Goal: Information Seeking & Learning: Learn about a topic

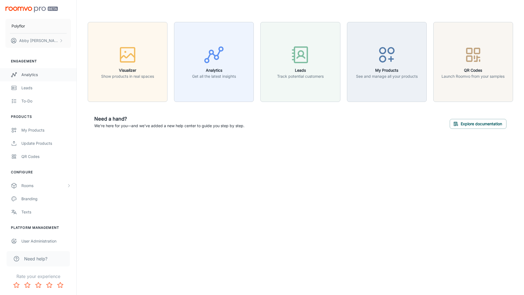
click at [28, 75] on div "Analytics" at bounding box center [46, 75] width 50 height 6
click at [50, 40] on p "Abby Hutchinson" at bounding box center [38, 41] width 39 height 6
click at [84, 41] on li "User Profile" at bounding box center [85, 40] width 29 height 9
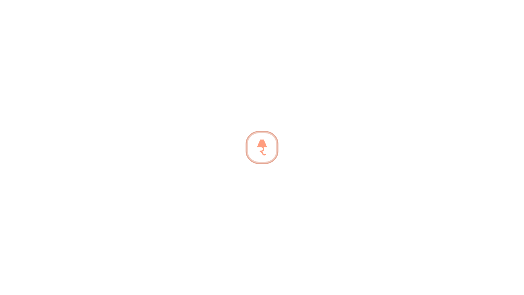
drag, startPoint x: 27, startPoint y: 0, endPoint x: 5, endPoint y: 29, distance: 36.6
click at [5, 29] on div at bounding box center [262, 147] width 524 height 295
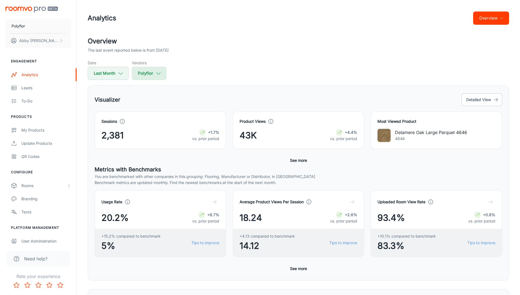
click at [156, 74] on icon "button" at bounding box center [159, 73] width 6 height 6
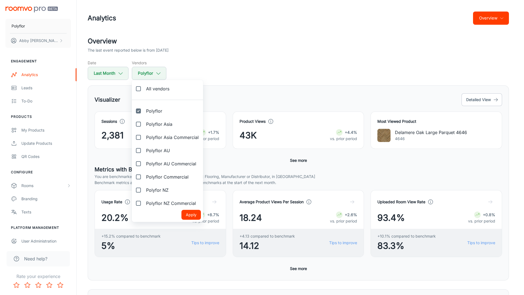
click at [306, 59] on div at bounding box center [262, 147] width 524 height 295
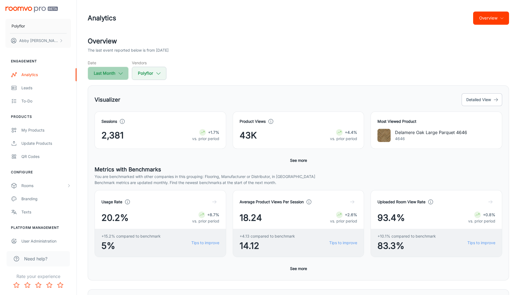
click at [119, 72] on icon "button" at bounding box center [121, 73] width 6 height 6
select select "7"
select select "2025"
select select "7"
select select "2025"
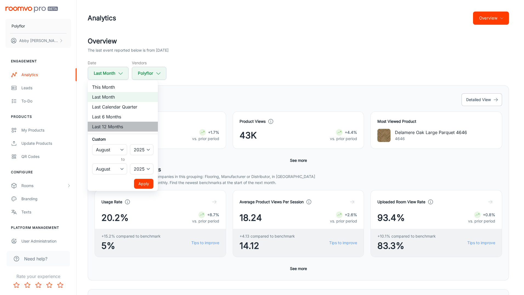
click at [102, 127] on li "Last 12 Months" at bounding box center [123, 127] width 70 height 10
select select "8"
select select "2024"
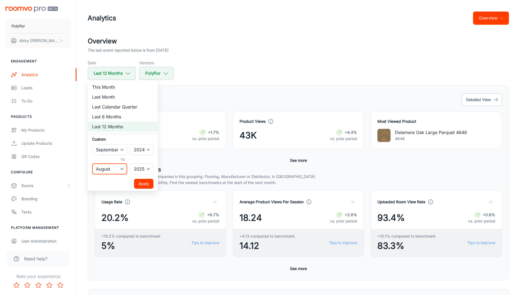
click at [118, 169] on select "January February March April May June July August September October November De…" at bounding box center [109, 168] width 35 height 11
click at [92, 163] on select "January February March April May June July August September October November De…" at bounding box center [109, 168] width 35 height 11
click at [122, 168] on select "January February March April May June July August September October November De…" at bounding box center [109, 168] width 35 height 11
select select "7"
click at [92, 163] on select "January February March April May June July August September October November De…" at bounding box center [109, 168] width 35 height 11
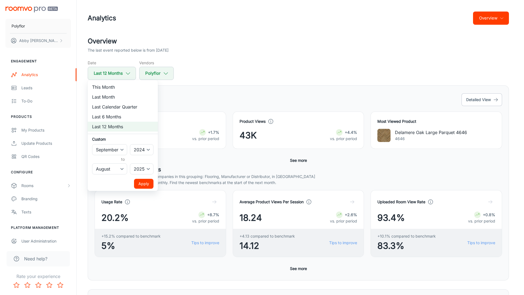
click at [148, 180] on button "Apply" at bounding box center [143, 184] width 19 height 10
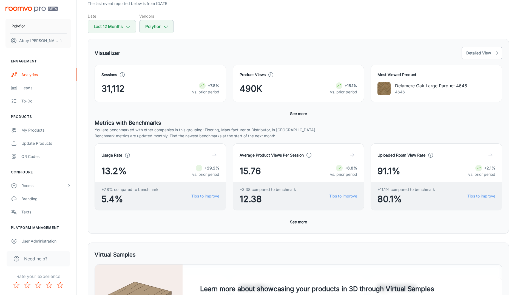
scroll to position [45, 0]
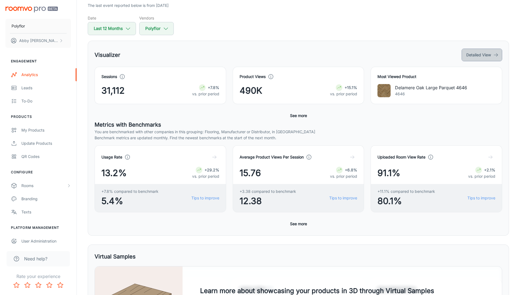
click at [490, 55] on button "Detailed View" at bounding box center [482, 55] width 41 height 13
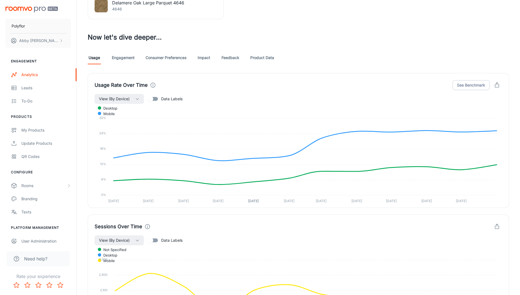
scroll to position [267, 0]
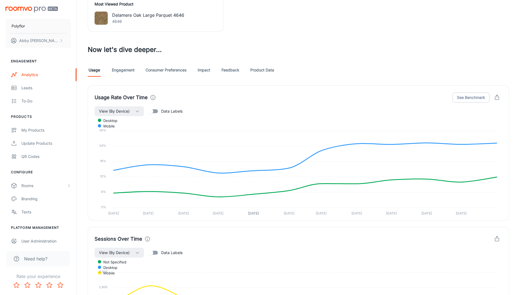
click at [116, 71] on link "Engagement" at bounding box center [123, 69] width 23 height 13
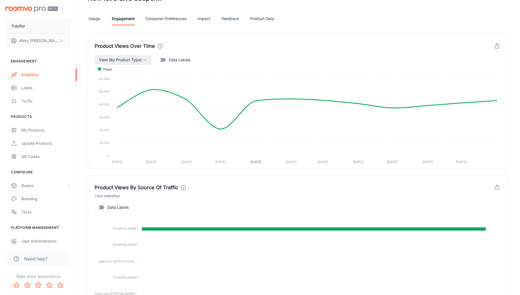
scroll to position [245, 0]
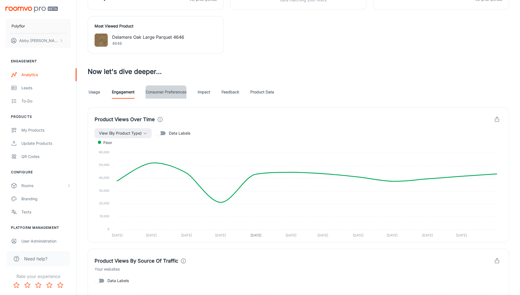
click at [169, 92] on link "Consumer Preferences" at bounding box center [166, 91] width 41 height 13
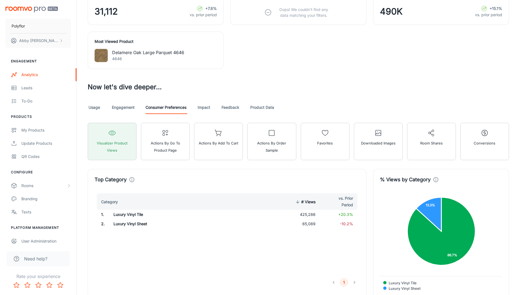
scroll to position [227, 0]
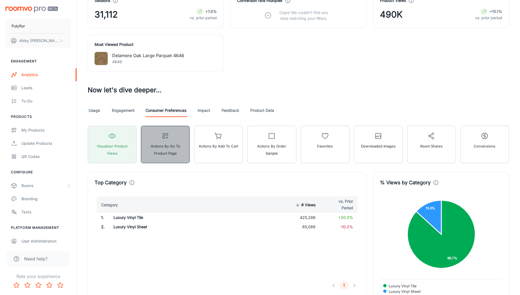
click at [167, 140] on button "Actions by Go To Product Page" at bounding box center [165, 144] width 49 height 37
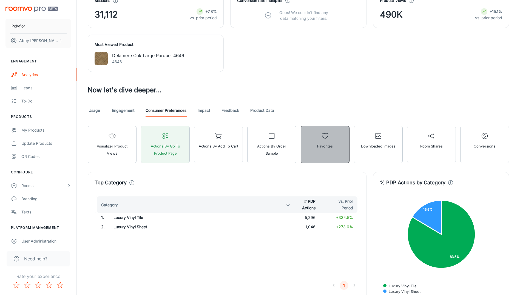
click at [328, 147] on span "Favorites" at bounding box center [325, 145] width 16 height 7
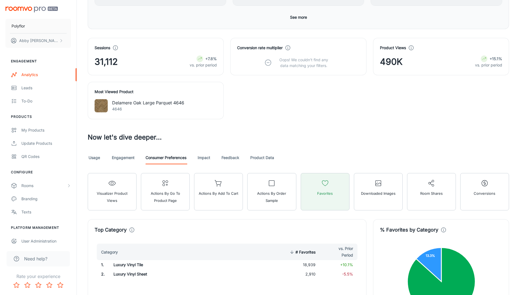
scroll to position [185, 0]
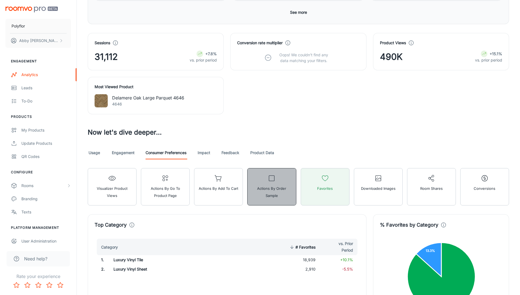
click at [284, 179] on button "Actions by Order Sample" at bounding box center [271, 186] width 49 height 37
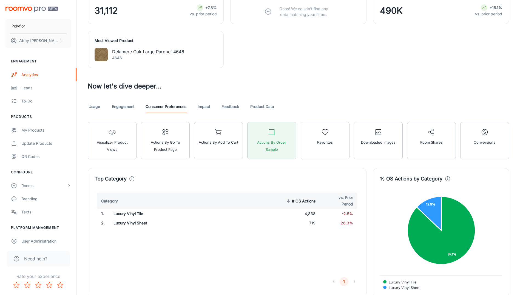
scroll to position [170, 0]
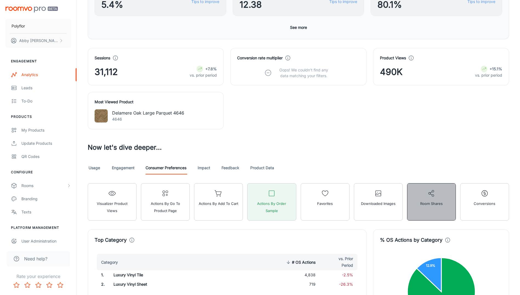
click at [431, 197] on button "Room Shares" at bounding box center [431, 201] width 49 height 37
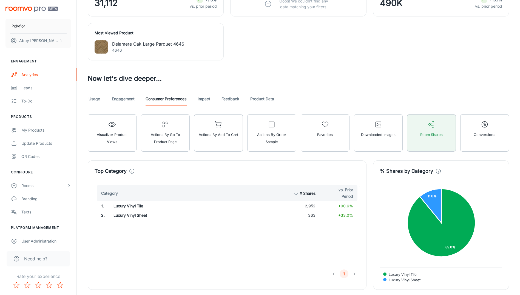
scroll to position [237, 0]
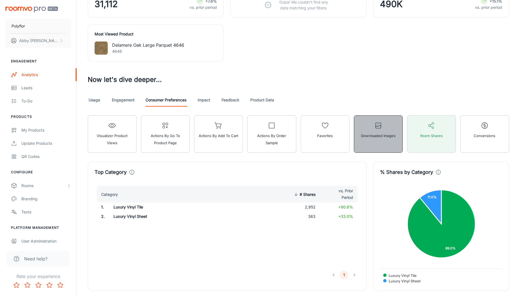
click at [372, 140] on button "Downloaded Images" at bounding box center [378, 133] width 49 height 37
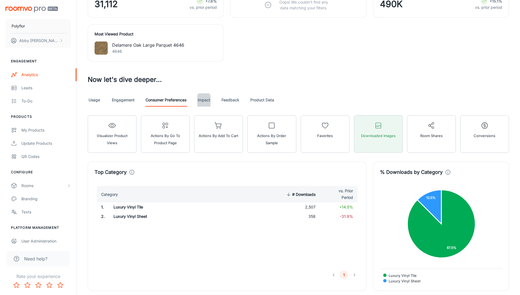
click at [201, 99] on link "Impact" at bounding box center [203, 99] width 13 height 13
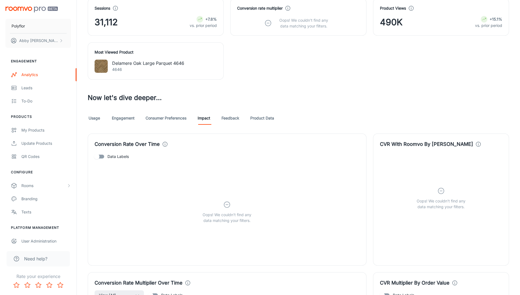
scroll to position [212, 0]
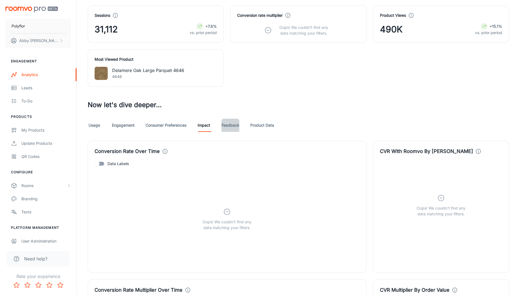
click at [228, 126] on link "Feedback" at bounding box center [231, 124] width 18 height 13
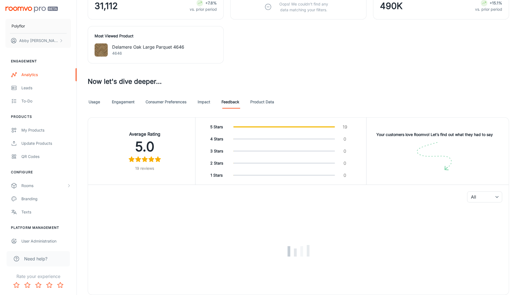
scroll to position [257, 0]
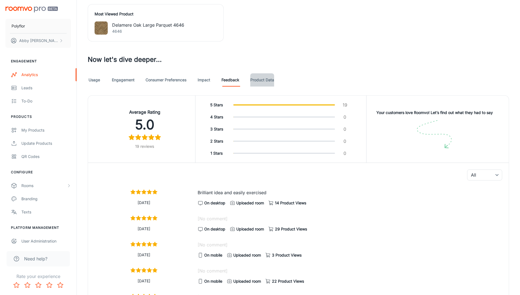
click at [265, 84] on link "Product Data" at bounding box center [262, 79] width 24 height 13
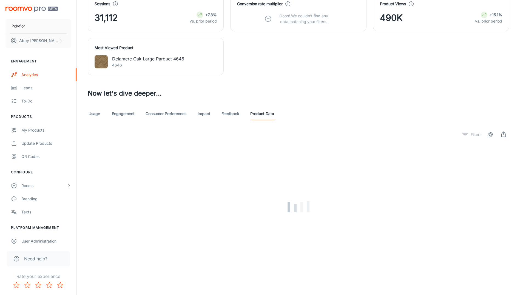
scroll to position [213, 0]
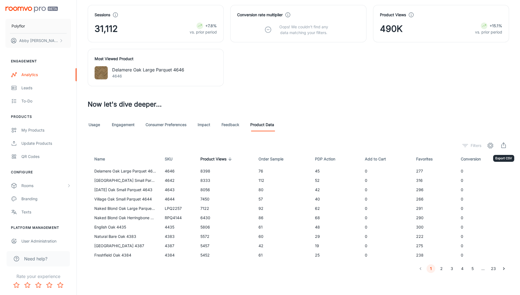
click at [502, 146] on icon "export" at bounding box center [504, 145] width 7 height 7
click at [482, 197] on td "0" at bounding box center [483, 198] width 53 height 9
click at [96, 123] on link "Usage" at bounding box center [94, 124] width 13 height 13
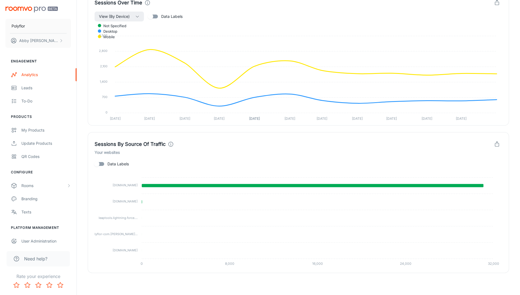
scroll to position [316, 0]
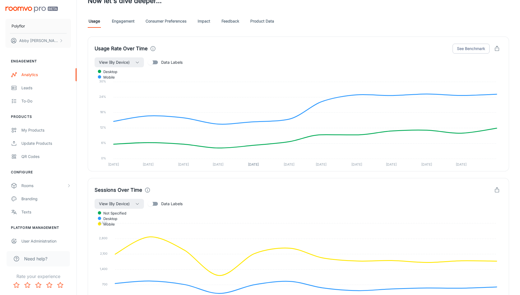
click at [124, 22] on link "Engagement" at bounding box center [123, 21] width 23 height 13
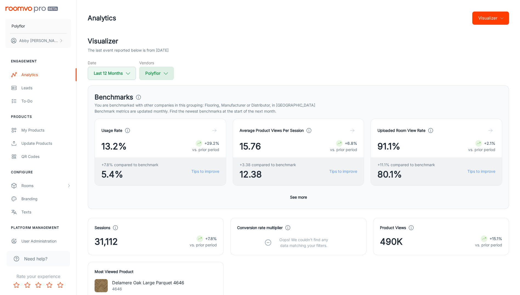
click at [149, 75] on button "Polyflor" at bounding box center [156, 73] width 35 height 13
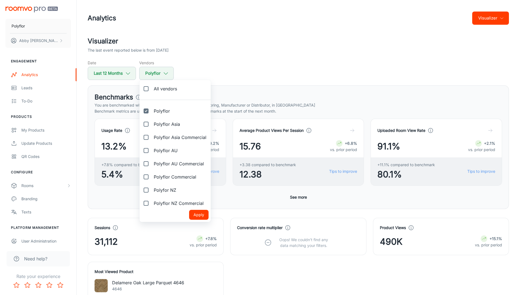
click at [146, 112] on input "Polyflor" at bounding box center [146, 110] width 11 height 11
checkbox input "false"
click at [145, 176] on input "Polyflor Commercial" at bounding box center [146, 176] width 11 height 11
checkbox input "true"
click at [194, 214] on button "Apply" at bounding box center [198, 215] width 19 height 10
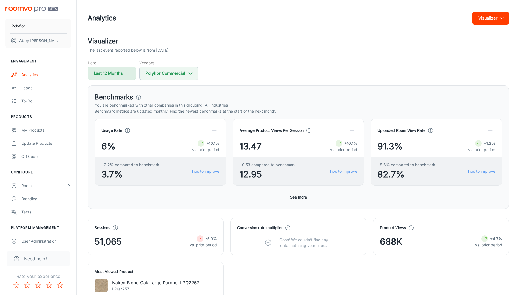
click at [131, 71] on icon "button" at bounding box center [128, 73] width 6 height 6
select select "8"
select select "2024"
select select "7"
select select "2025"
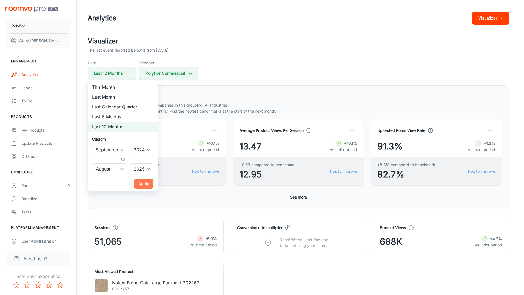
click at [144, 187] on button "Apply" at bounding box center [143, 184] width 19 height 10
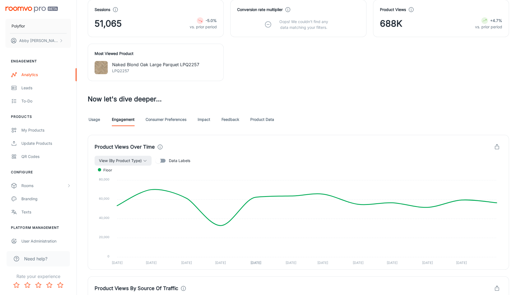
scroll to position [201, 0]
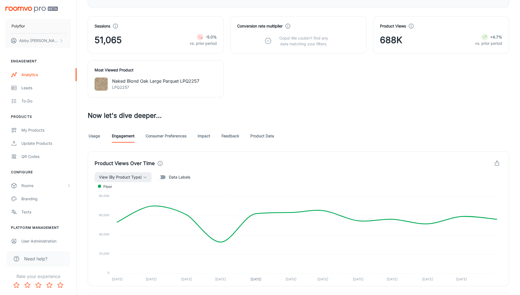
click at [168, 132] on link "Consumer Preferences" at bounding box center [166, 135] width 41 height 13
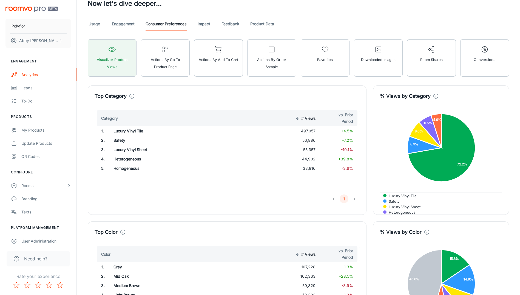
scroll to position [312, 0]
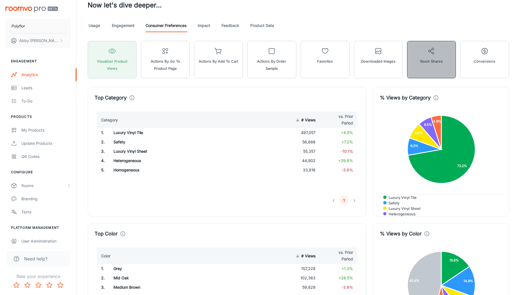
click at [434, 53] on circle "button" at bounding box center [433, 53] width 2 height 2
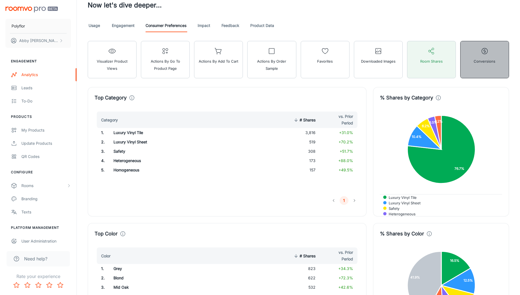
click at [494, 58] on span "Conversions" at bounding box center [485, 61] width 22 height 7
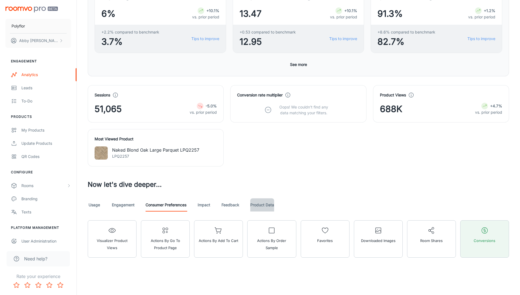
click at [262, 205] on link "Product Data" at bounding box center [262, 204] width 24 height 13
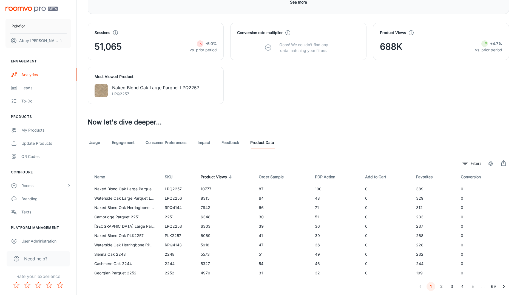
scroll to position [213, 0]
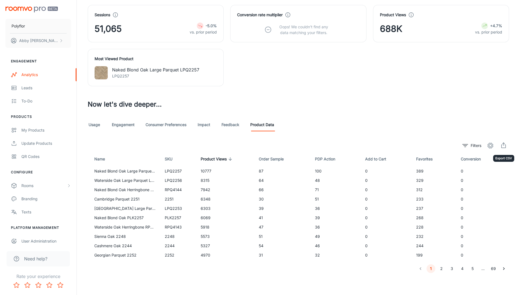
click at [508, 145] on button "export" at bounding box center [503, 145] width 11 height 11
click at [87, 128] on div "Visualizer The last event reported below is from [DATE] Date Last 12 Months Ven…" at bounding box center [298, 48] width 435 height 449
click at [94, 124] on link "Usage" at bounding box center [94, 124] width 13 height 13
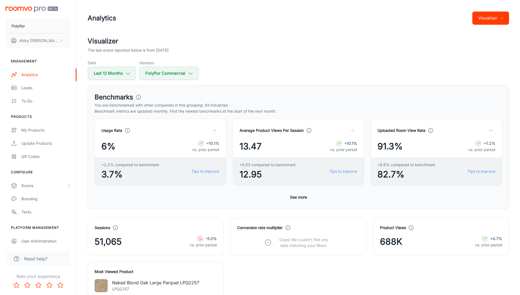
click at [214, 130] on icon "button" at bounding box center [214, 130] width 5 height 5
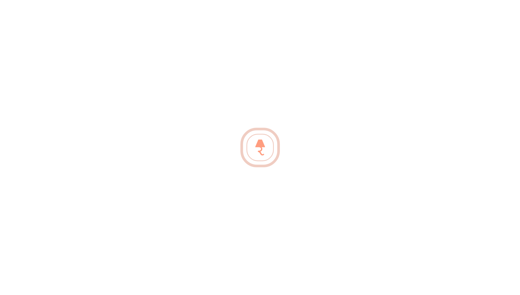
scroll to position [273, 0]
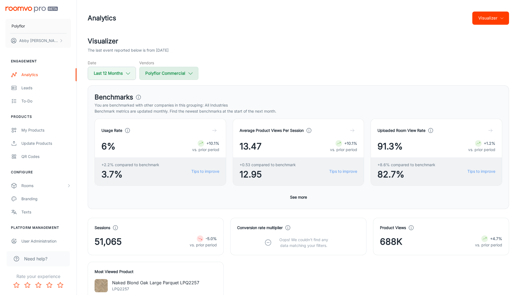
click at [176, 73] on button "Polyflor Commercial" at bounding box center [168, 73] width 59 height 13
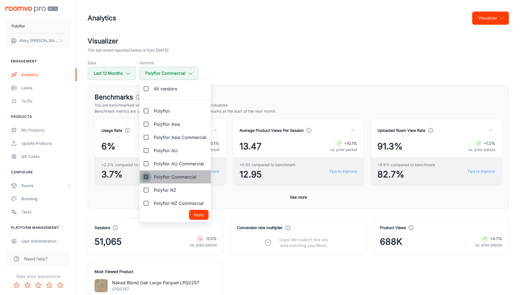
click at [146, 176] on input "Polyflor Commercial" at bounding box center [146, 176] width 11 height 11
checkbox input "false"
click at [148, 109] on input "Polyflor" at bounding box center [146, 110] width 11 height 11
checkbox input "true"
click at [194, 213] on button "Apply" at bounding box center [198, 215] width 19 height 10
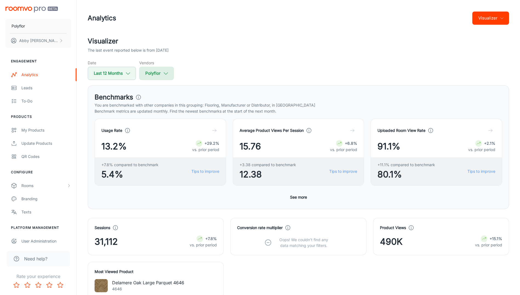
click at [162, 75] on button "Polyflor" at bounding box center [156, 73] width 35 height 13
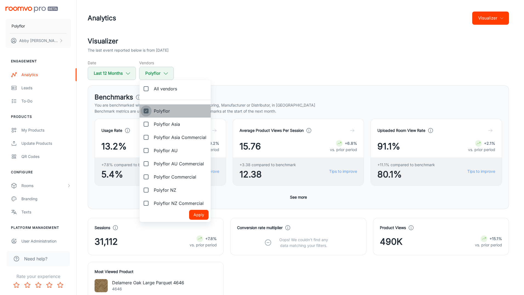
click at [147, 112] on input "Polyflor" at bounding box center [146, 110] width 11 height 11
checkbox input "false"
click at [148, 151] on input "Polyflor AU" at bounding box center [146, 150] width 11 height 11
checkbox input "true"
click at [202, 216] on button "Apply" at bounding box center [198, 215] width 19 height 10
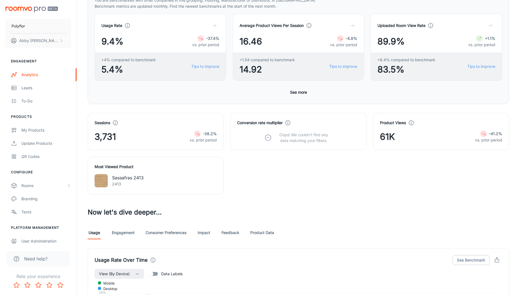
scroll to position [40, 0]
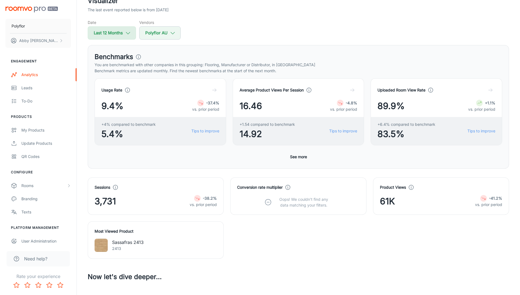
click at [130, 33] on icon "button" at bounding box center [128, 33] width 6 height 6
select select "8"
select select "2024"
select select "7"
select select "2025"
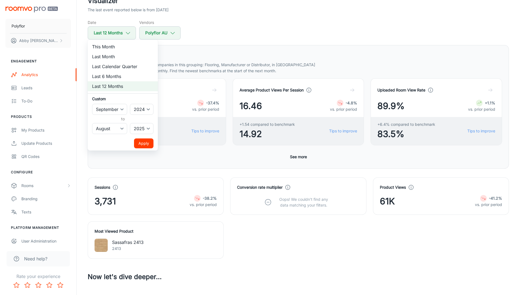
click at [143, 146] on button "Apply" at bounding box center [143, 143] width 19 height 10
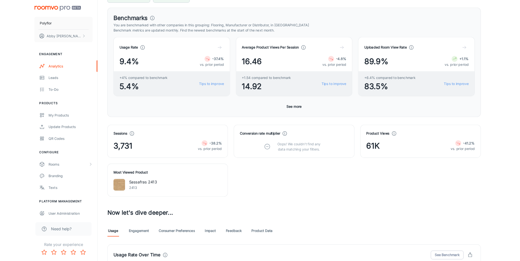
scroll to position [72, 0]
